Goal: Register for event/course

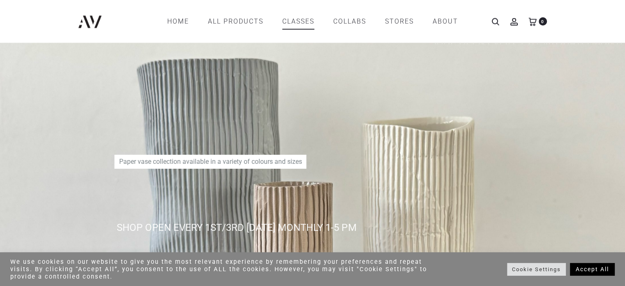
click at [308, 21] on link "CLASSES" at bounding box center [299, 21] width 32 height 14
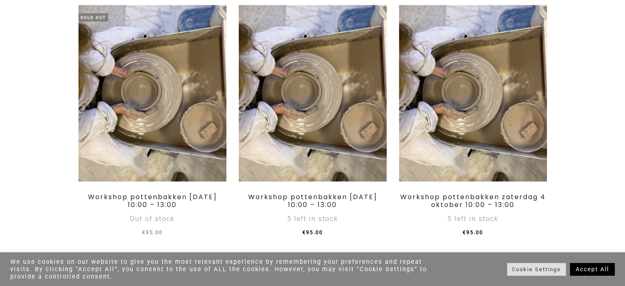
scroll to position [781, 0]
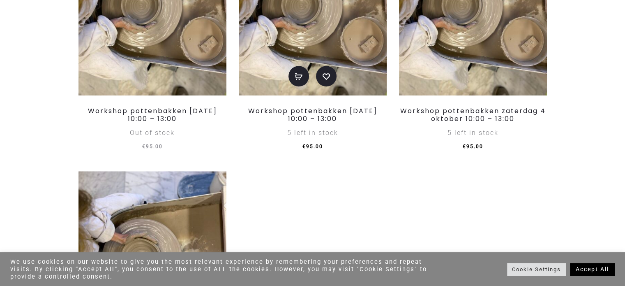
click at [353, 72] on img at bounding box center [313, 7] width 148 height 176
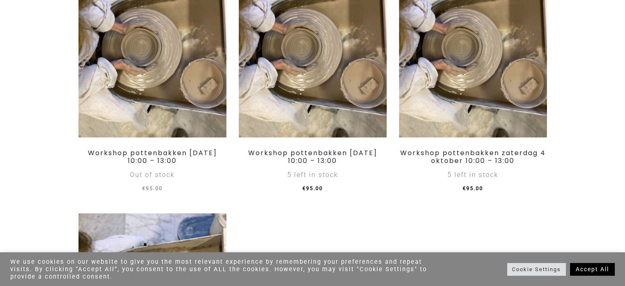
scroll to position [864, 0]
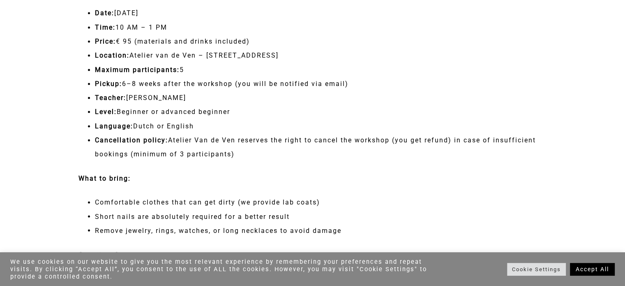
scroll to position [1357, 0]
